Goal: Contribute content: Contribute content

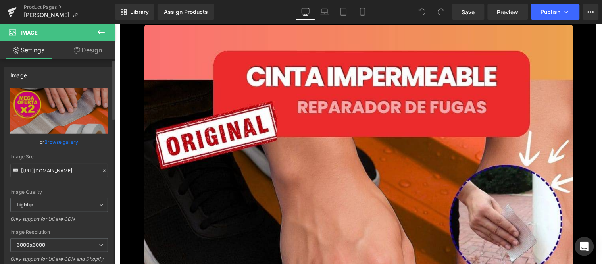
click at [72, 141] on link "Browse gallery" at bounding box center [62, 142] width 34 height 14
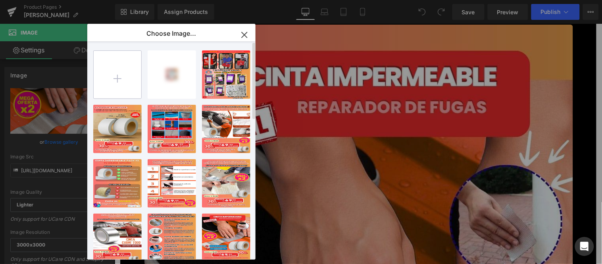
click at [120, 89] on input "file" at bounding box center [118, 75] width 48 height 48
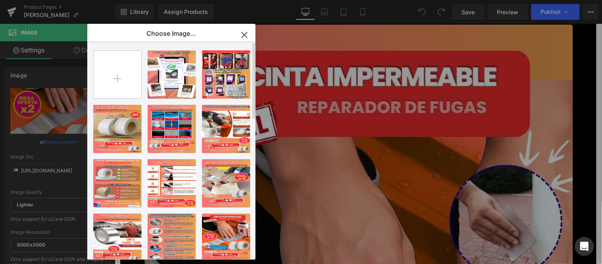
type input "C:\fakepath\1.jpg"
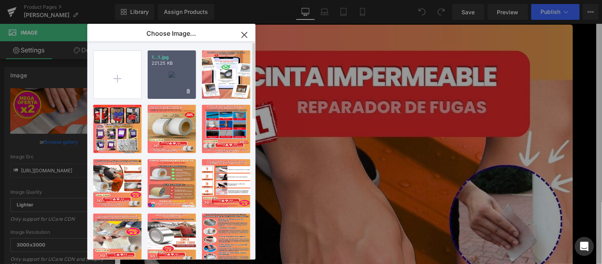
click at [172, 65] on p "221.25 KB" at bounding box center [172, 63] width 40 height 6
type input "[URL][DOMAIN_NAME]"
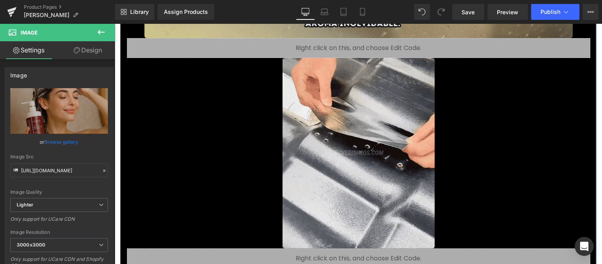
scroll to position [749, 0]
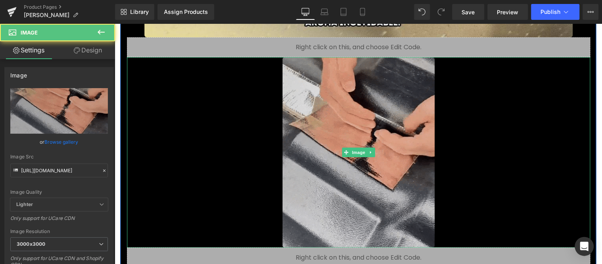
click at [385, 146] on img at bounding box center [358, 152] width 152 height 191
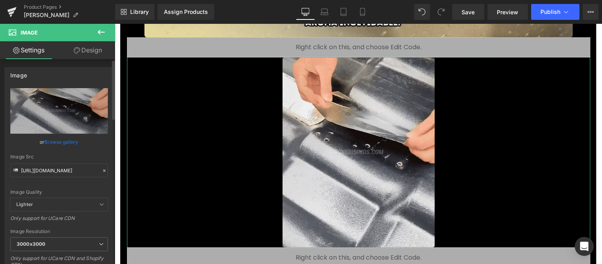
click at [65, 137] on link "Browse gallery" at bounding box center [62, 142] width 34 height 14
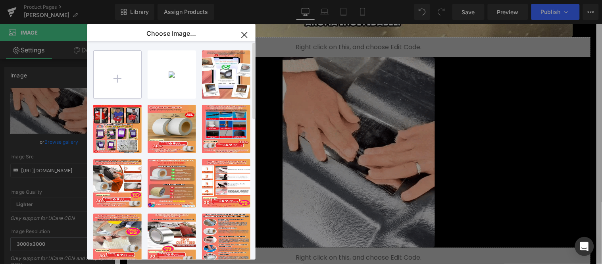
click at [117, 92] on input "file" at bounding box center [118, 75] width 48 height 48
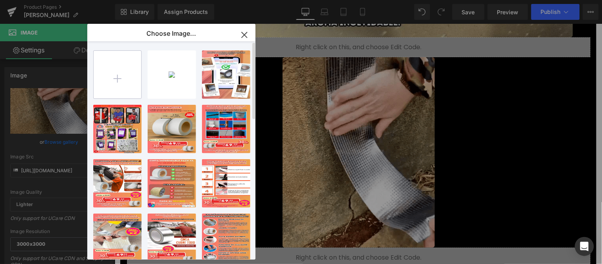
type input "C:\fakepath\giphy (1).gif"
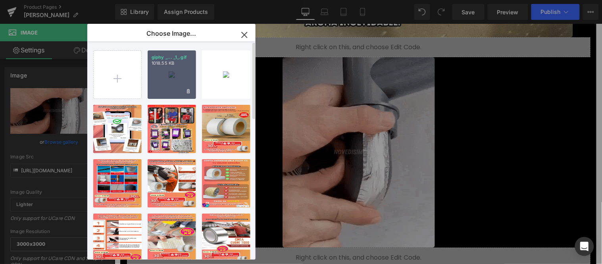
click at [176, 85] on div "giphy _... _1_.gif 1018.55 KB" at bounding box center [172, 74] width 48 height 48
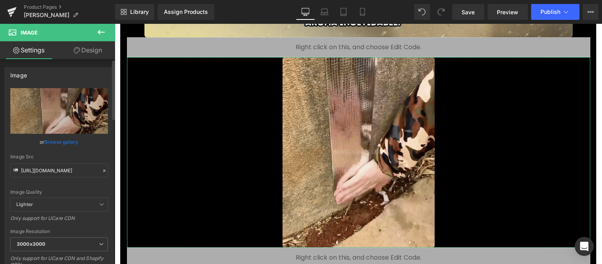
click at [72, 141] on link "Browse gallery" at bounding box center [62, 142] width 34 height 14
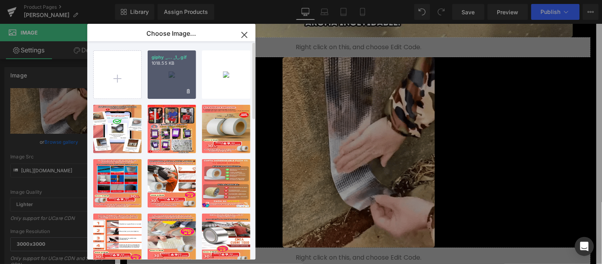
click at [171, 89] on div "giphy _... _1_.gif 1018.55 KB" at bounding box center [172, 74] width 48 height 48
type input "[URL][DOMAIN_NAME]"
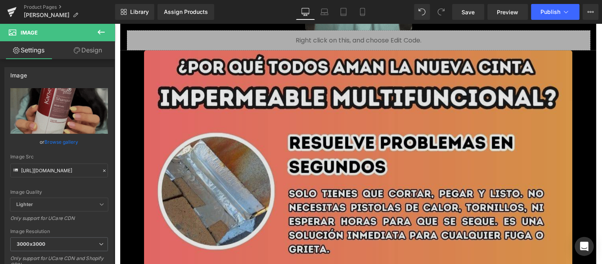
scroll to position [970, 0]
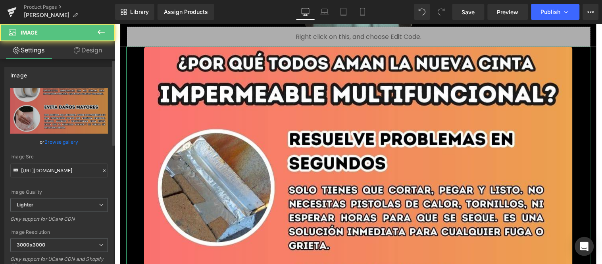
click at [73, 142] on link "Browse gallery" at bounding box center [62, 142] width 34 height 14
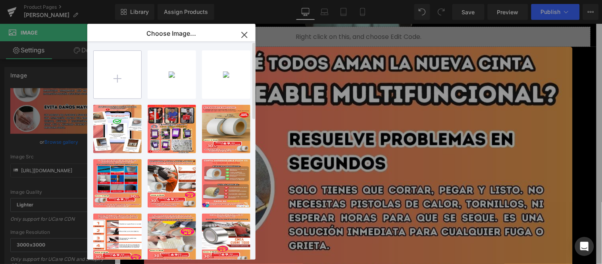
click at [117, 88] on input "file" at bounding box center [118, 75] width 48 height 48
type input "C:\fakepath\2.jpg"
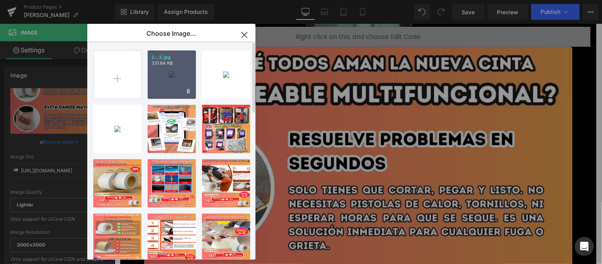
click at [168, 81] on div "2...2.jpg 331.84 KB" at bounding box center [172, 74] width 48 height 48
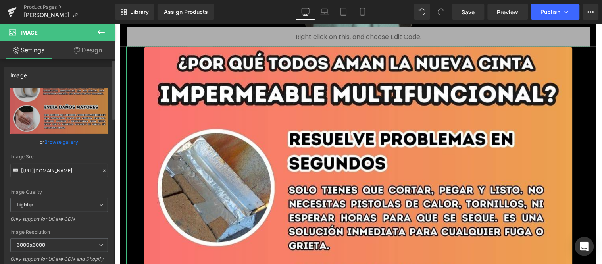
click at [77, 141] on div "or Browse gallery" at bounding box center [59, 142] width 98 height 8
click at [65, 138] on link "Browse gallery" at bounding box center [62, 142] width 34 height 14
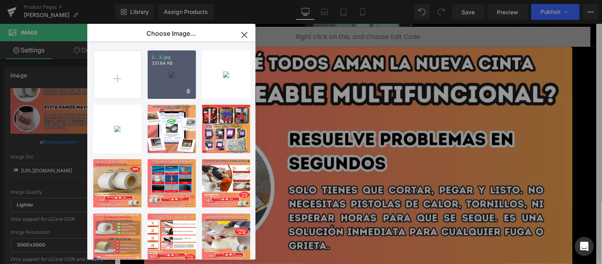
click at [160, 89] on div "2...2.jpg 331.84 KB" at bounding box center [172, 74] width 48 height 48
type input "[URL][DOMAIN_NAME]"
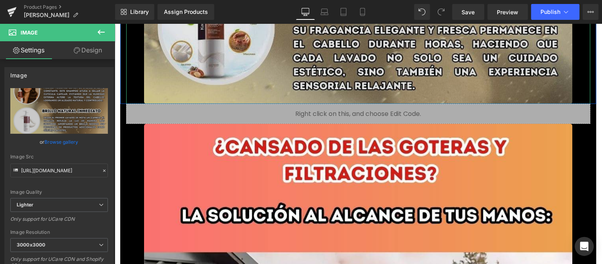
scroll to position [1676, 0]
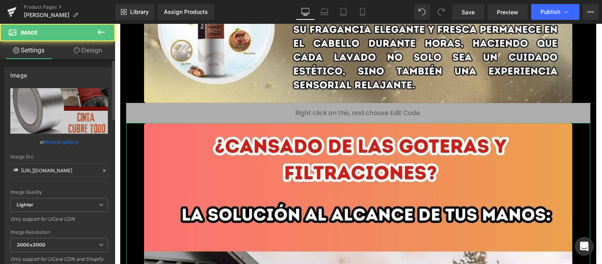
click at [72, 138] on link "Browse gallery" at bounding box center [62, 142] width 34 height 14
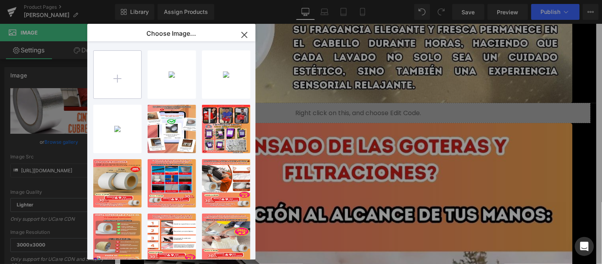
click at [123, 88] on input "file" at bounding box center [118, 75] width 48 height 48
drag, startPoint x: 119, startPoint y: 77, endPoint x: 192, endPoint y: 103, distance: 77.2
click at [192, 103] on div "2...2.jpg 331.84 KB Delete image? Yes No giphy _... _1_.gif 1018.55 KB Delete i…" at bounding box center [175, 151] width 165 height 221
click at [120, 69] on input "file" at bounding box center [118, 75] width 48 height 48
type input "C:\fakepath\3.jpg"
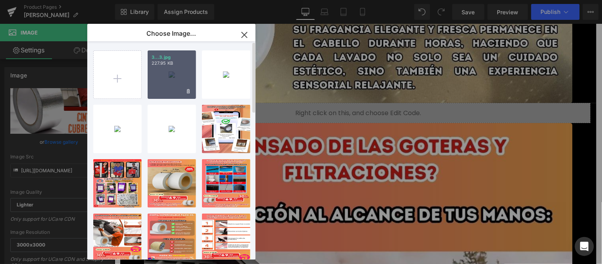
drag, startPoint x: 58, startPoint y: 54, endPoint x: 170, endPoint y: 77, distance: 113.7
click at [170, 77] on div "3...3.jpg 227.95 KB" at bounding box center [172, 74] width 48 height 48
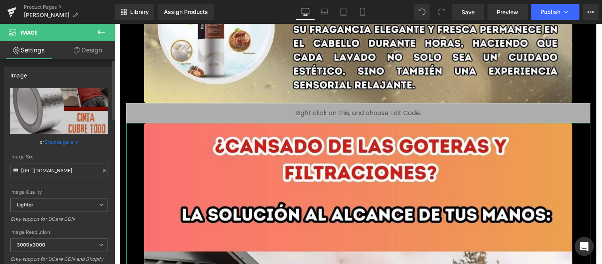
click at [74, 141] on link "Browse gallery" at bounding box center [62, 142] width 34 height 14
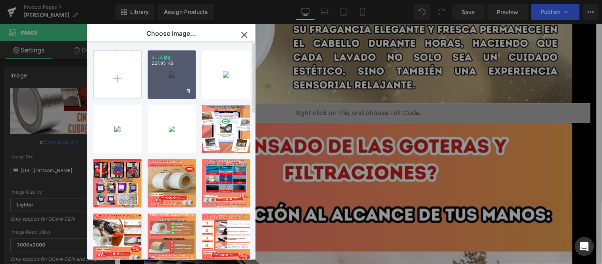
click at [168, 75] on div "3...3.jpg 227.95 KB" at bounding box center [172, 74] width 48 height 48
type input "[URL][DOMAIN_NAME]"
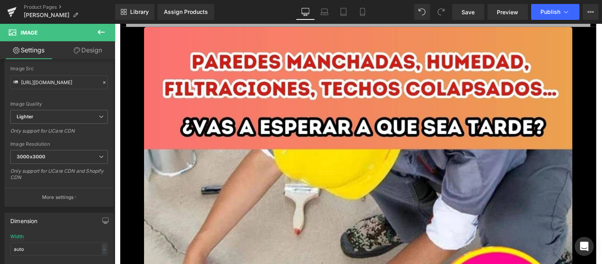
scroll to position [2557, 0]
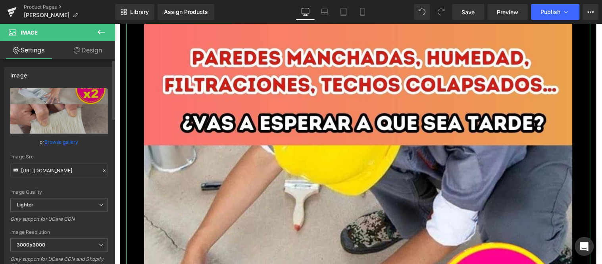
click at [69, 137] on link "Browse gallery" at bounding box center [62, 142] width 34 height 14
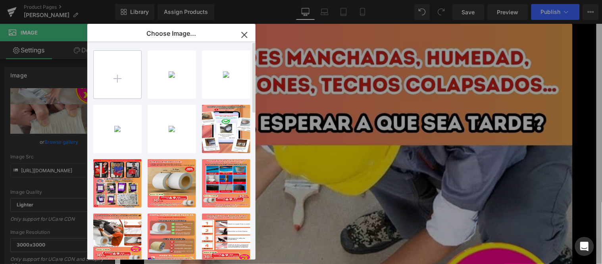
click at [115, 85] on input "file" at bounding box center [118, 75] width 48 height 48
type input "C:\fakepath\giphy.gif"
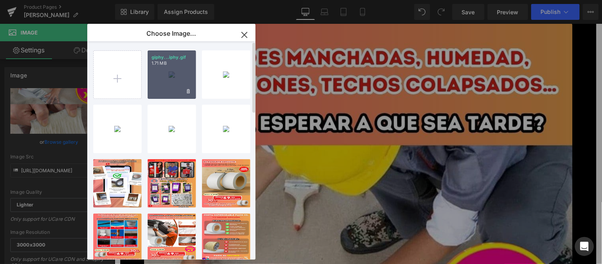
click at [173, 73] on div "giphy...iphy.gif 1.71 MB" at bounding box center [172, 74] width 48 height 48
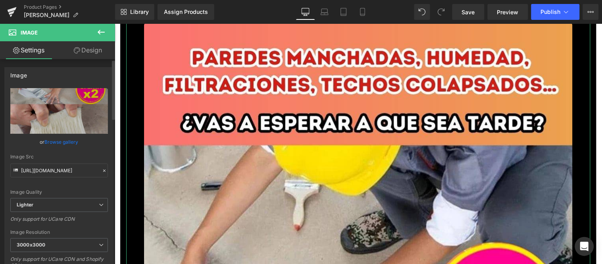
click at [60, 136] on link "Browse gallery" at bounding box center [62, 142] width 34 height 14
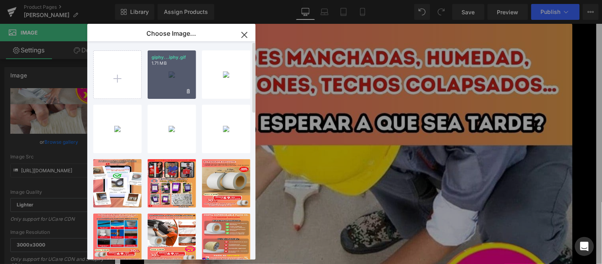
click at [175, 66] on p "1.71 MB" at bounding box center [172, 63] width 40 height 6
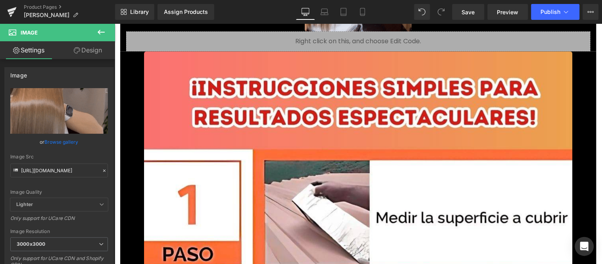
scroll to position [2778, 0]
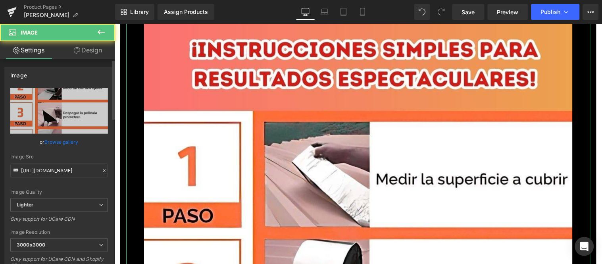
click at [65, 139] on link "Browse gallery" at bounding box center [62, 142] width 34 height 14
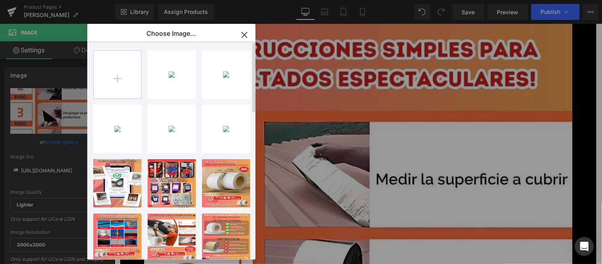
click at [117, 86] on input "file" at bounding box center [118, 75] width 48 height 48
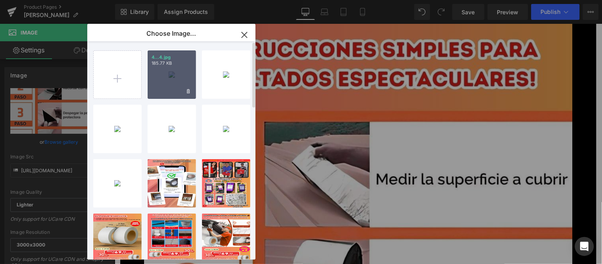
click at [179, 89] on div "4...4.jpg 185.77 KB" at bounding box center [172, 74] width 48 height 48
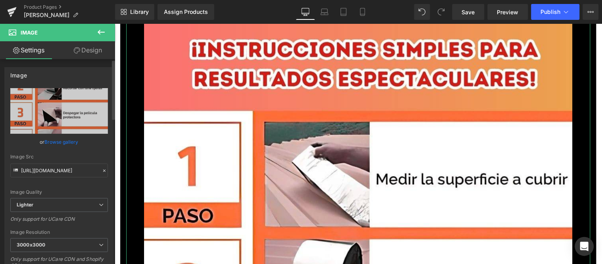
click at [67, 141] on link "Browse gallery" at bounding box center [62, 142] width 34 height 14
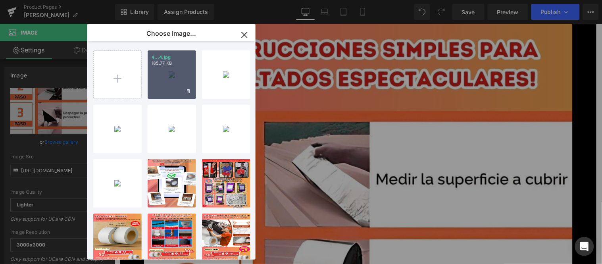
click at [169, 80] on div "4...4.jpg 185.77 KB" at bounding box center [172, 74] width 48 height 48
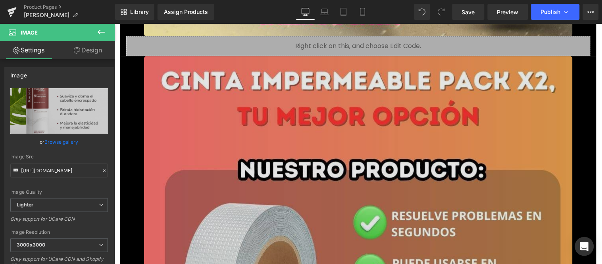
scroll to position [3527, 0]
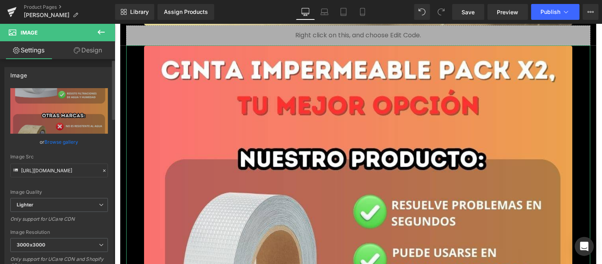
click at [68, 138] on link "Browse gallery" at bounding box center [62, 142] width 34 height 14
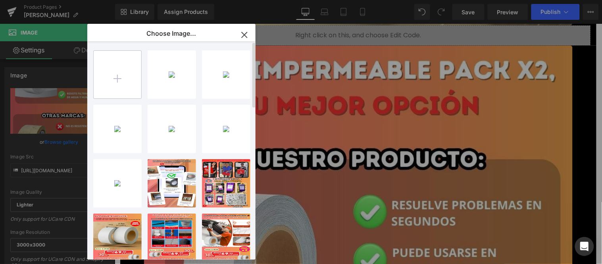
click at [108, 82] on input "file" at bounding box center [118, 75] width 48 height 48
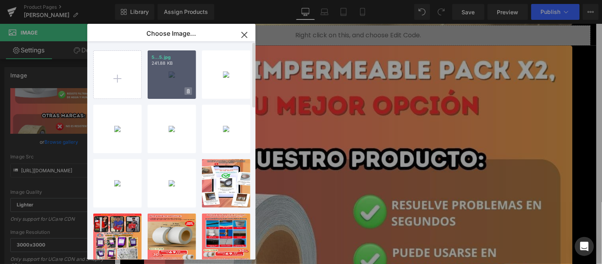
click at [187, 89] on icon at bounding box center [188, 91] width 3 height 5
click at [185, 91] on span "No" at bounding box center [181, 91] width 20 height 8
click at [162, 65] on p "241.88 KB" at bounding box center [172, 63] width 40 height 6
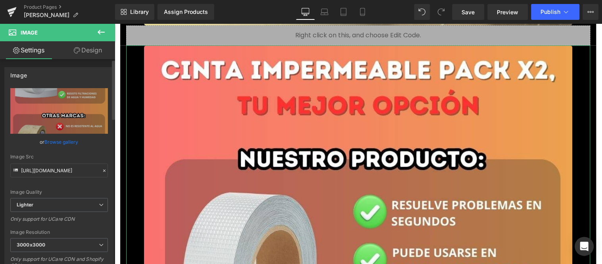
click at [74, 139] on link "Browse gallery" at bounding box center [62, 142] width 34 height 14
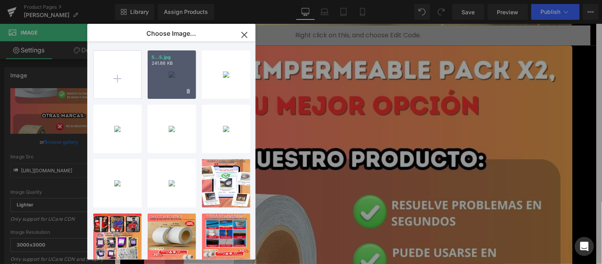
drag, startPoint x: 170, startPoint y: 70, endPoint x: 54, endPoint y: 46, distance: 118.7
click at [170, 70] on div "5...5.jpg 241.88 KB" at bounding box center [172, 74] width 48 height 48
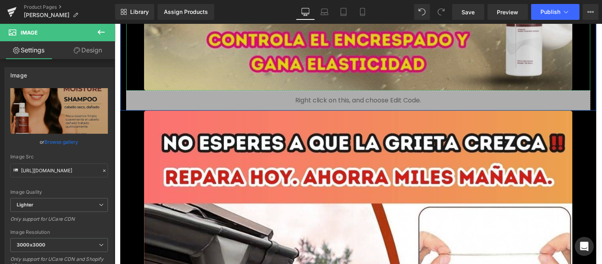
scroll to position [4321, 0]
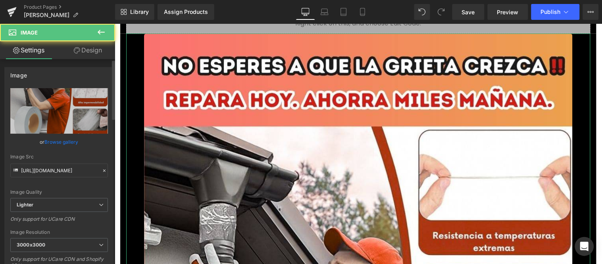
click at [66, 140] on link "Browse gallery" at bounding box center [62, 142] width 34 height 14
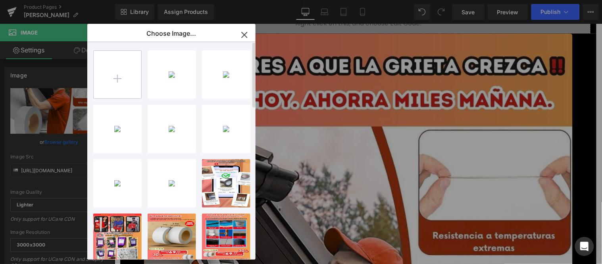
click at [109, 73] on input "file" at bounding box center [118, 75] width 48 height 48
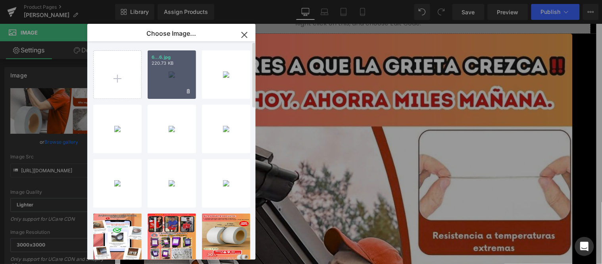
drag, startPoint x: 156, startPoint y: 59, endPoint x: 50, endPoint y: 37, distance: 108.3
click at [156, 59] on p "6...6.jpg" at bounding box center [172, 57] width 40 height 6
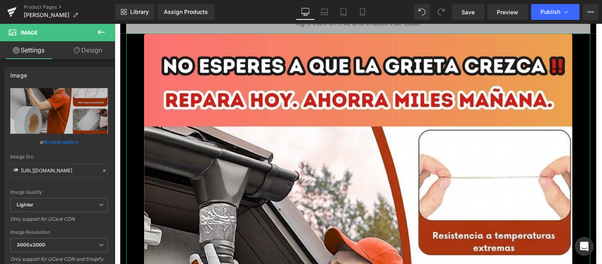
click at [62, 139] on link "Browse gallery" at bounding box center [62, 142] width 34 height 14
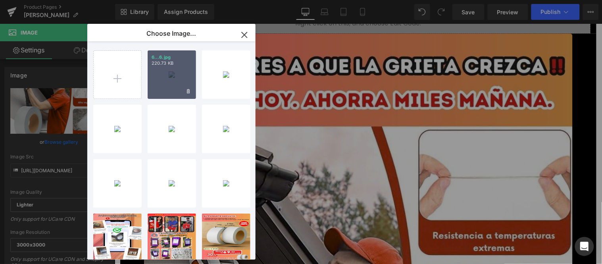
click at [169, 68] on div "6...6.jpg 220.73 KB" at bounding box center [172, 74] width 48 height 48
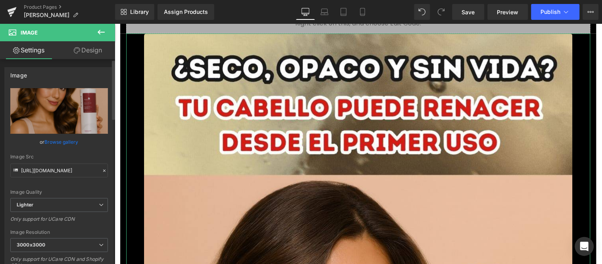
click at [70, 142] on link "Browse gallery" at bounding box center [62, 142] width 34 height 14
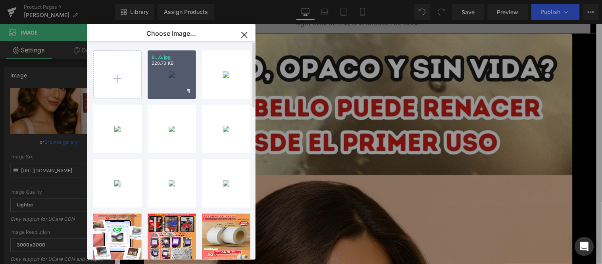
click at [176, 69] on div "6...6.jpg 220.73 KB" at bounding box center [172, 74] width 48 height 48
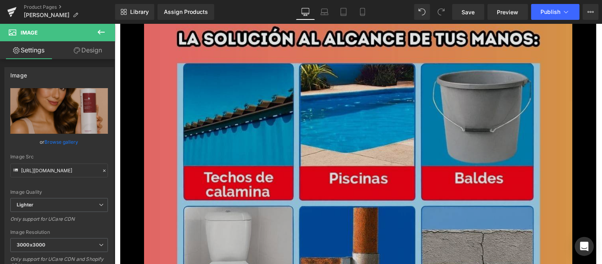
scroll to position [5159, 0]
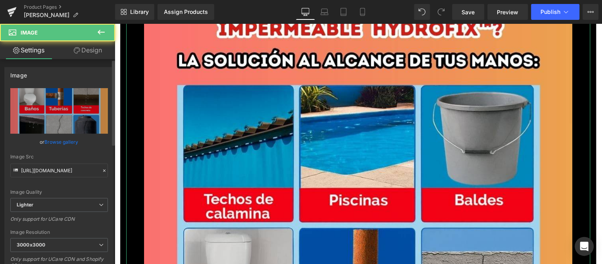
click at [63, 139] on link "Browse gallery" at bounding box center [62, 142] width 34 height 14
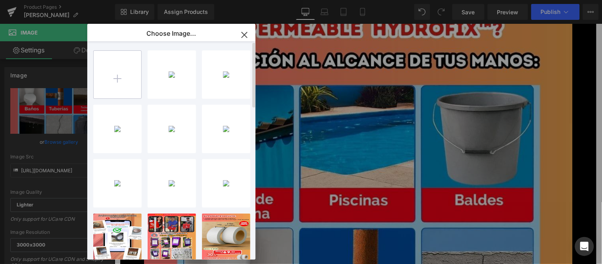
click at [112, 74] on input "file" at bounding box center [118, 75] width 48 height 48
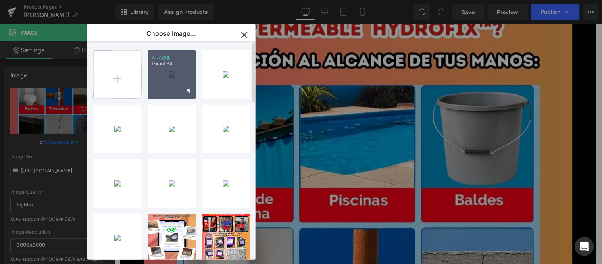
click at [175, 71] on div "7...7.jpg 179.98 KB" at bounding box center [172, 74] width 48 height 48
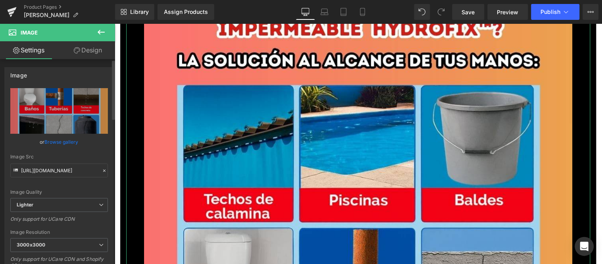
click at [64, 140] on link "Browse gallery" at bounding box center [62, 142] width 34 height 14
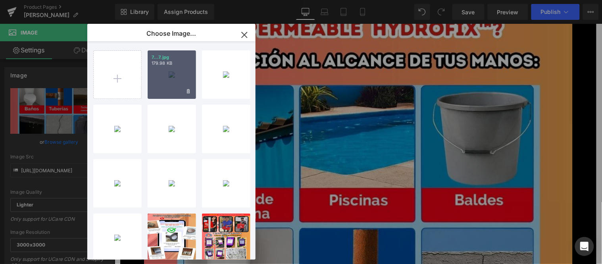
click at [164, 76] on div "7...7.jpg 179.98 KB" at bounding box center [172, 74] width 48 height 48
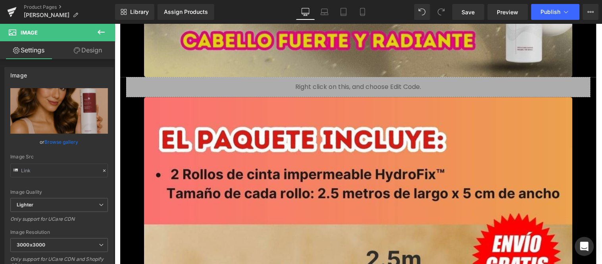
scroll to position [5940, 0]
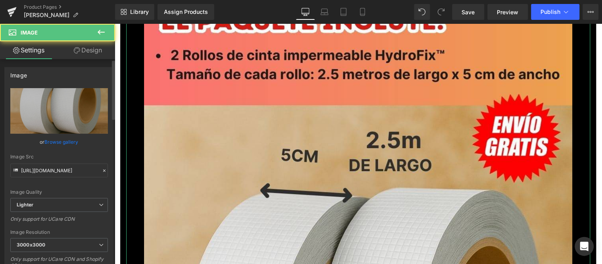
click at [63, 137] on link "Browse gallery" at bounding box center [62, 142] width 34 height 14
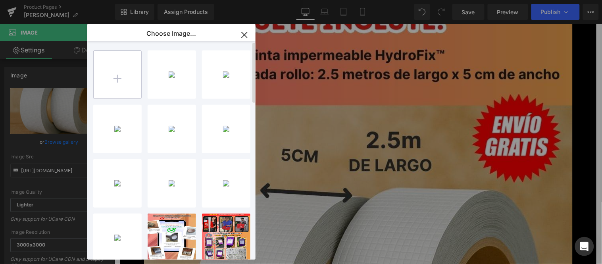
click at [121, 77] on input "file" at bounding box center [118, 75] width 48 height 48
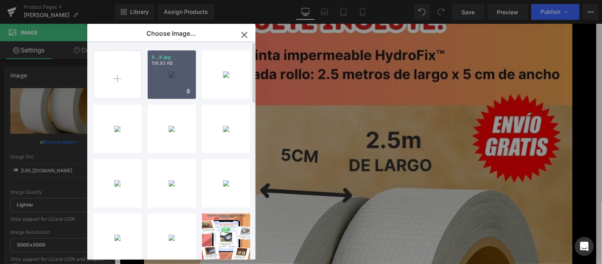
click at [182, 78] on div "8...8.jpg 136.93 KB" at bounding box center [172, 74] width 48 height 48
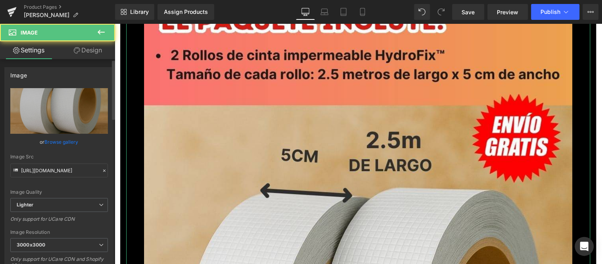
click at [69, 142] on link "Browse gallery" at bounding box center [62, 142] width 34 height 14
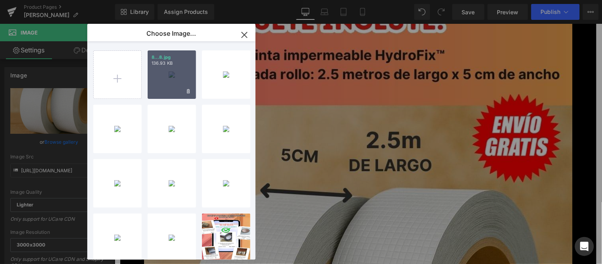
click at [158, 78] on div "8...8.jpg 136.93 KB" at bounding box center [172, 74] width 48 height 48
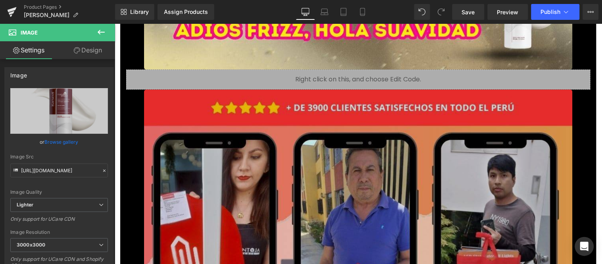
scroll to position [6734, 0]
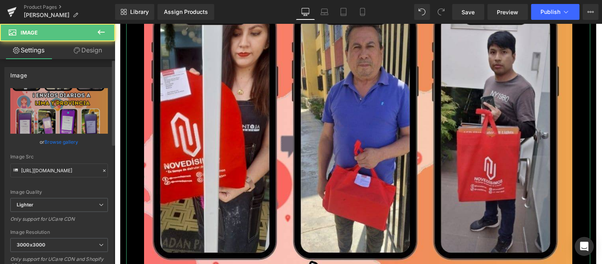
click at [73, 140] on link "Browse gallery" at bounding box center [62, 142] width 34 height 14
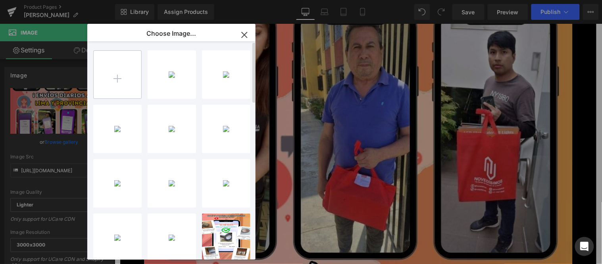
click at [117, 88] on input "file" at bounding box center [118, 75] width 48 height 48
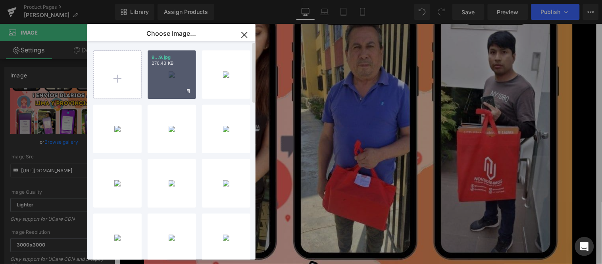
drag, startPoint x: 172, startPoint y: 78, endPoint x: 57, endPoint y: 58, distance: 116.9
click at [172, 78] on div "9...9.jpg 276.43 KB" at bounding box center [172, 74] width 48 height 48
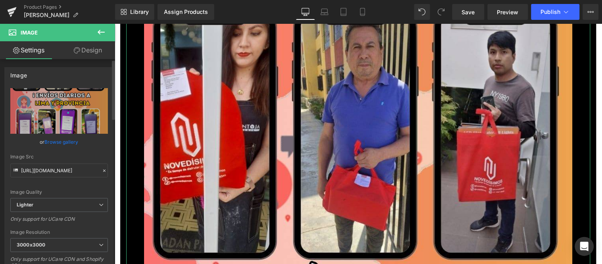
click at [73, 139] on link "Browse gallery" at bounding box center [62, 142] width 34 height 14
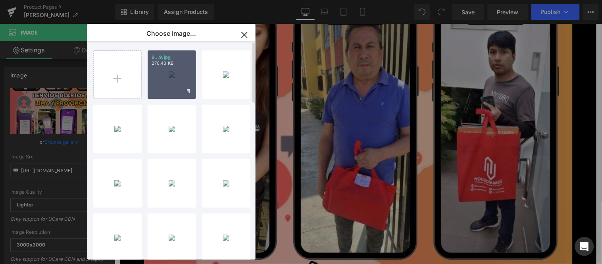
click at [168, 89] on div "9...9.jpg 276.43 KB" at bounding box center [172, 74] width 48 height 48
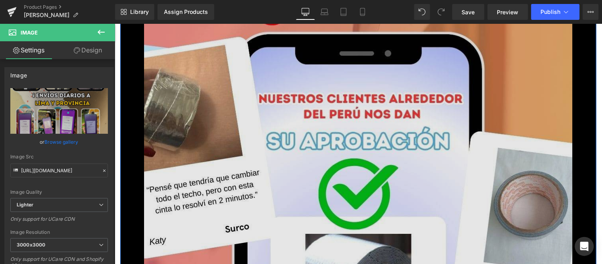
scroll to position [7572, 0]
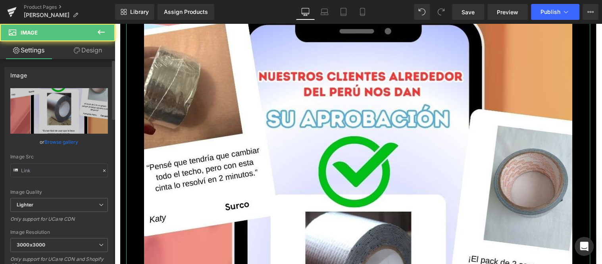
click at [72, 139] on link "Browse gallery" at bounding box center [62, 142] width 34 height 14
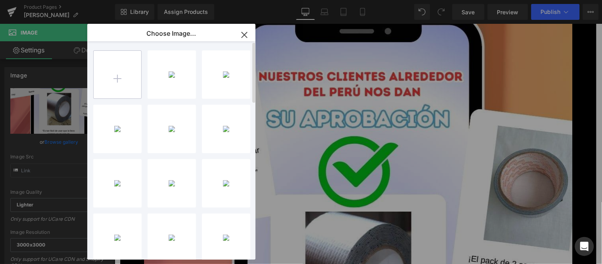
click at [119, 80] on input "file" at bounding box center [118, 75] width 48 height 48
type input "C:\fakepath\10.jpg"
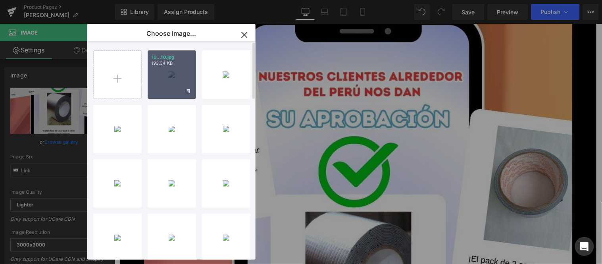
drag, startPoint x: 162, startPoint y: 85, endPoint x: 1, endPoint y: 100, distance: 161.4
click at [162, 85] on div "10...10.jpg 193.34 KB" at bounding box center [172, 74] width 48 height 48
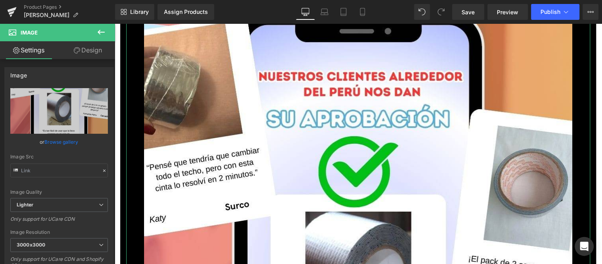
drag, startPoint x: 69, startPoint y: 140, endPoint x: 101, endPoint y: 137, distance: 32.4
click at [69, 140] on link "Browse gallery" at bounding box center [62, 142] width 34 height 14
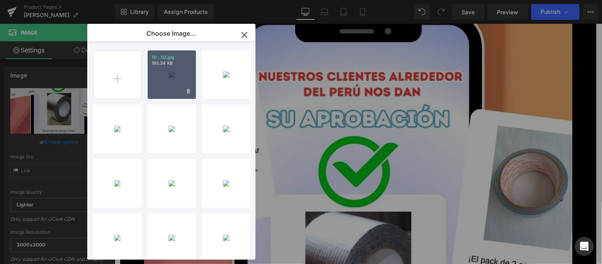
click at [174, 81] on div "10...10.jpg 193.34 KB" at bounding box center [172, 74] width 48 height 48
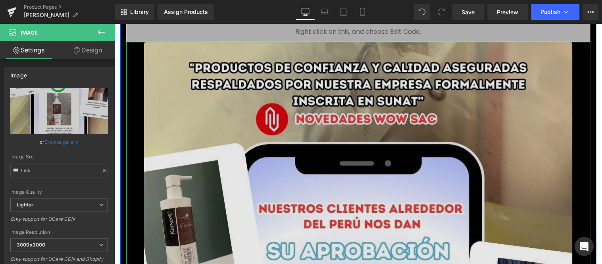
scroll to position [7440, 0]
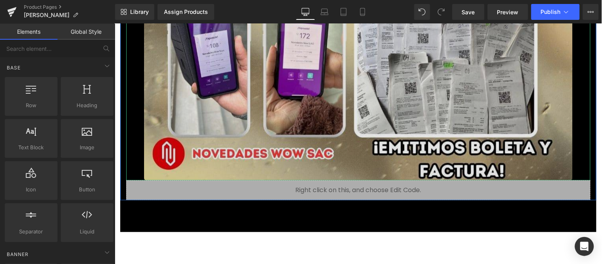
scroll to position [7360, 0]
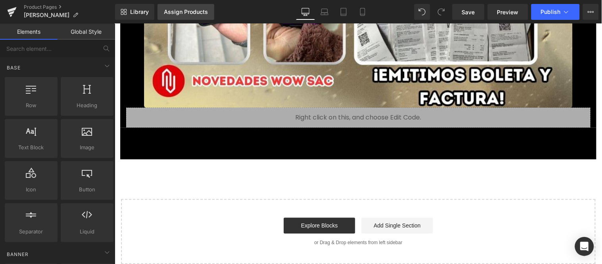
click at [188, 16] on link "Assign Products" at bounding box center [186, 12] width 57 height 16
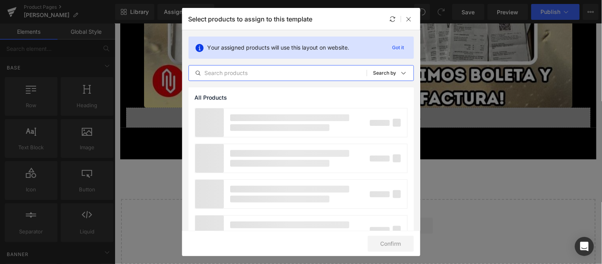
click at [253, 71] on input "text" at bounding box center [278, 73] width 178 height 10
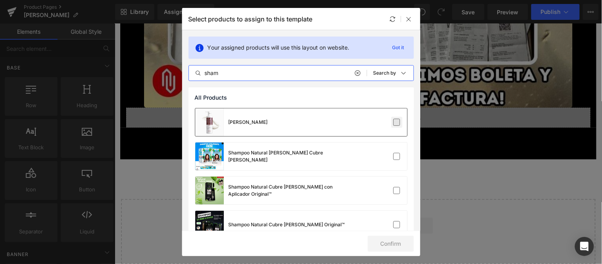
type input "sham"
click at [393, 122] on label at bounding box center [396, 122] width 7 height 7
click at [397, 122] on input "checkbox" at bounding box center [397, 122] width 0 height 0
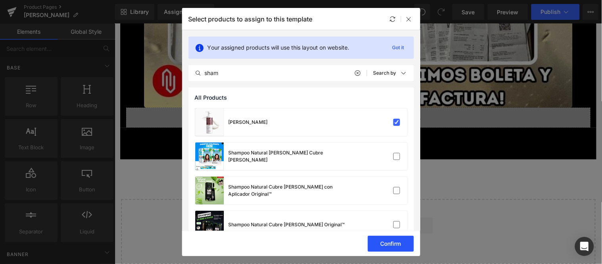
click at [401, 240] on button "Confirm" at bounding box center [391, 244] width 46 height 16
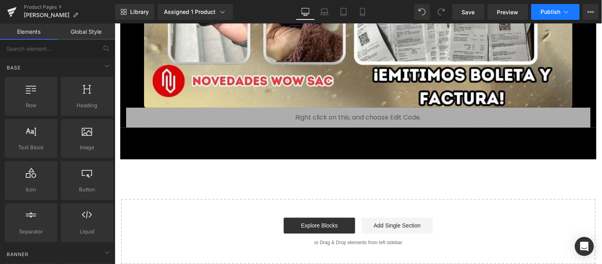
click at [558, 10] on span "Publish" at bounding box center [551, 12] width 20 height 6
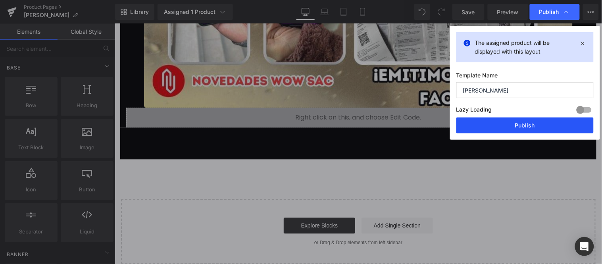
drag, startPoint x: 544, startPoint y: 125, endPoint x: 428, endPoint y: 92, distance: 120.2
click at [544, 125] on button "Publish" at bounding box center [524, 125] width 137 height 16
